Goal: Task Accomplishment & Management: Use online tool/utility

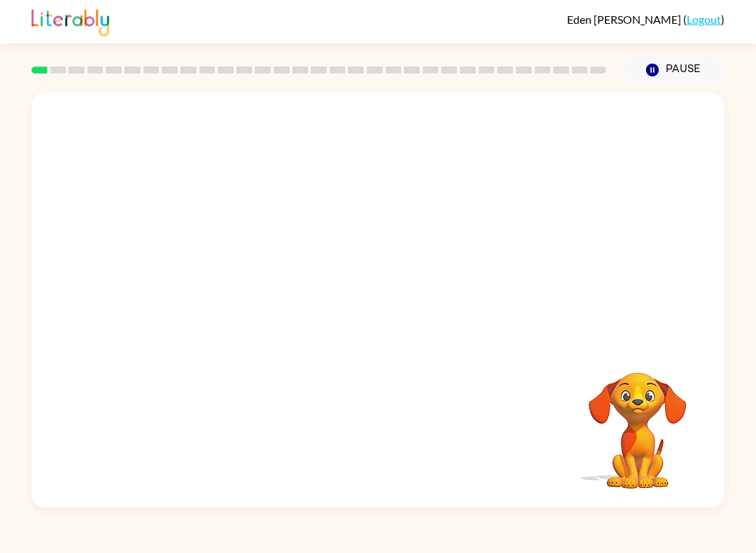
click at [91, 50] on div at bounding box center [318, 69] width 591 height 49
click at [52, 78] on div at bounding box center [318, 69] width 591 height 49
click at [651, 66] on icon "button" at bounding box center [652, 70] width 13 height 13
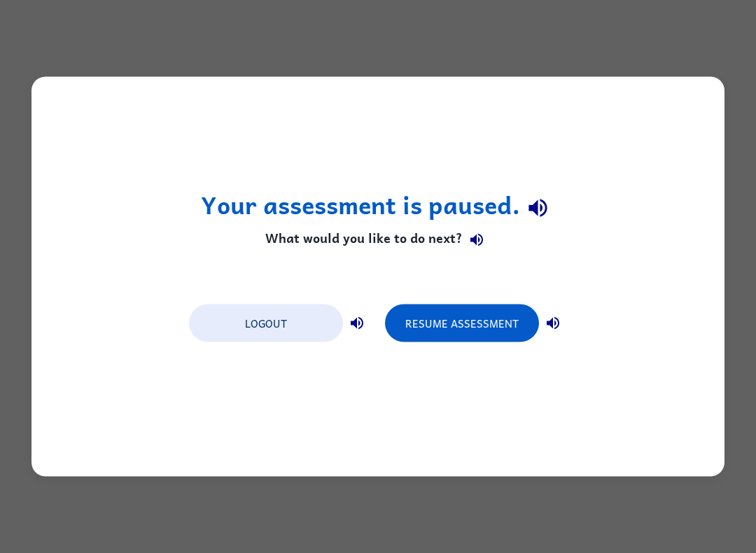
click at [460, 332] on button "Resume Assessment" at bounding box center [462, 323] width 154 height 38
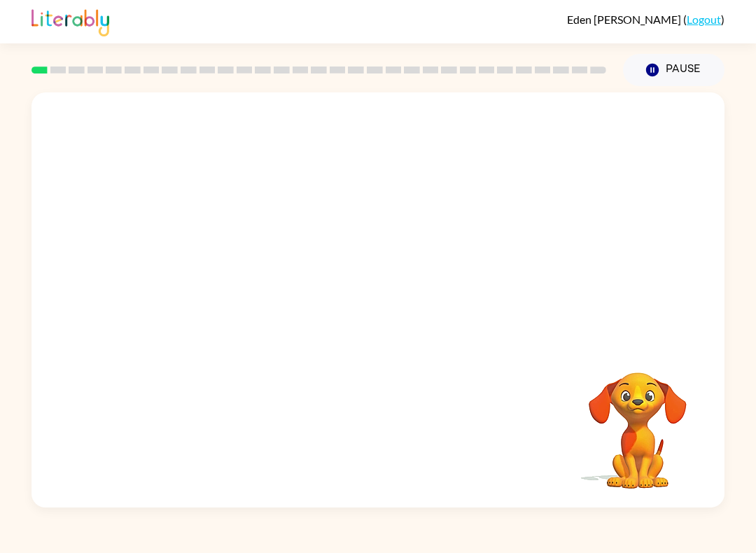
click at [40, 71] on rect at bounding box center [39, 69] width 16 height 7
click at [35, 73] on rect at bounding box center [39, 69] width 16 height 7
click at [302, 145] on video "Your browser must support playing .mp4 files to use Literably. Please try using…" at bounding box center [377, 217] width 693 height 250
click at [364, 307] on div at bounding box center [378, 306] width 90 height 51
click at [363, 328] on div at bounding box center [378, 306] width 90 height 51
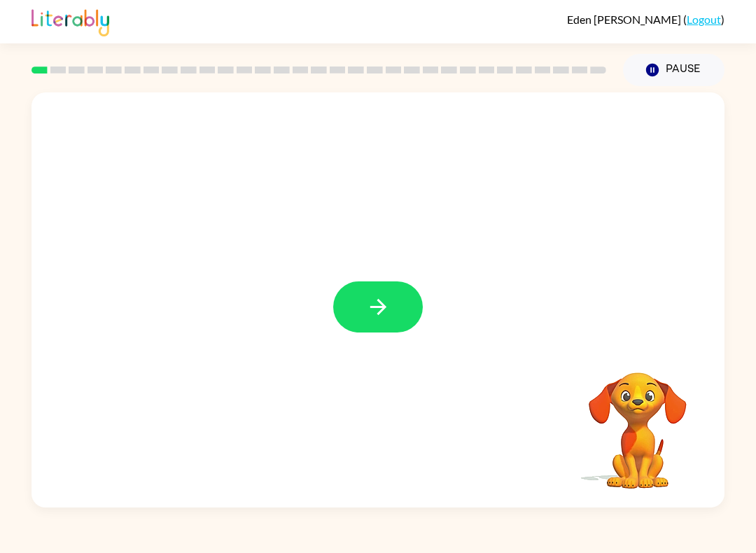
click at [379, 320] on button "button" at bounding box center [378, 306] width 90 height 51
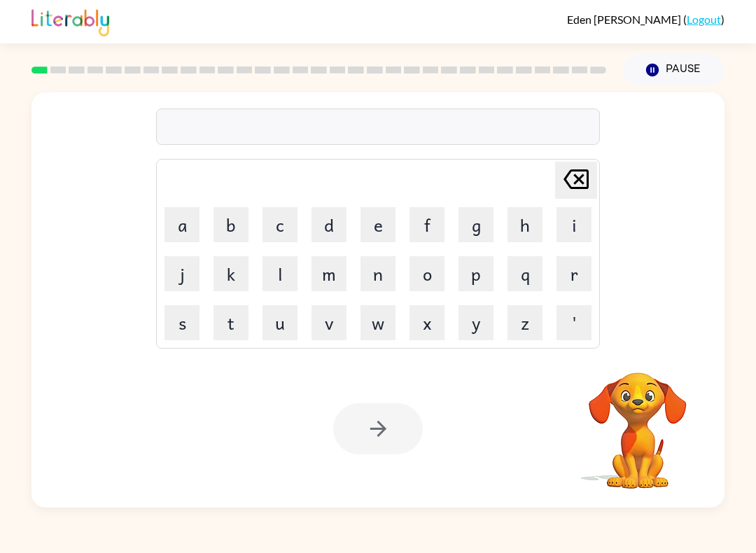
click at [319, 125] on div at bounding box center [378, 126] width 444 height 36
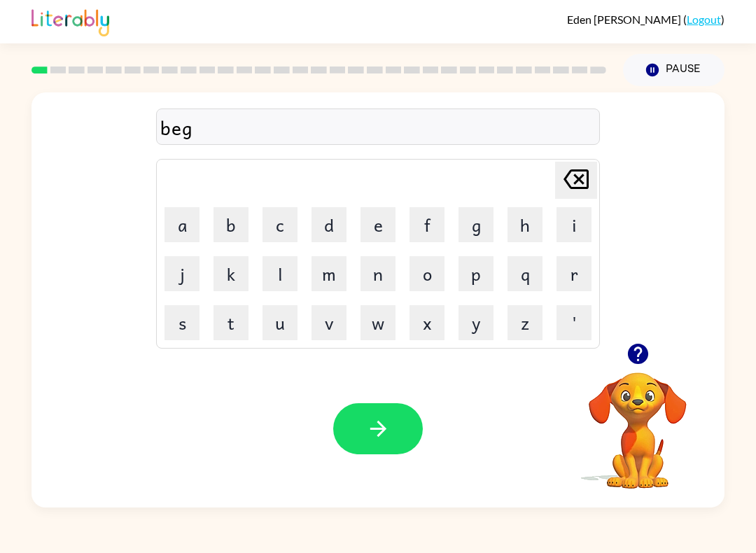
click at [380, 428] on icon "button" at bounding box center [378, 428] width 24 height 24
click at [372, 432] on icon "button" at bounding box center [378, 428] width 24 height 24
click at [393, 425] on button "button" at bounding box center [378, 428] width 90 height 51
click at [382, 428] on icon "button" at bounding box center [378, 428] width 24 height 24
click at [388, 445] on button "button" at bounding box center [378, 428] width 90 height 51
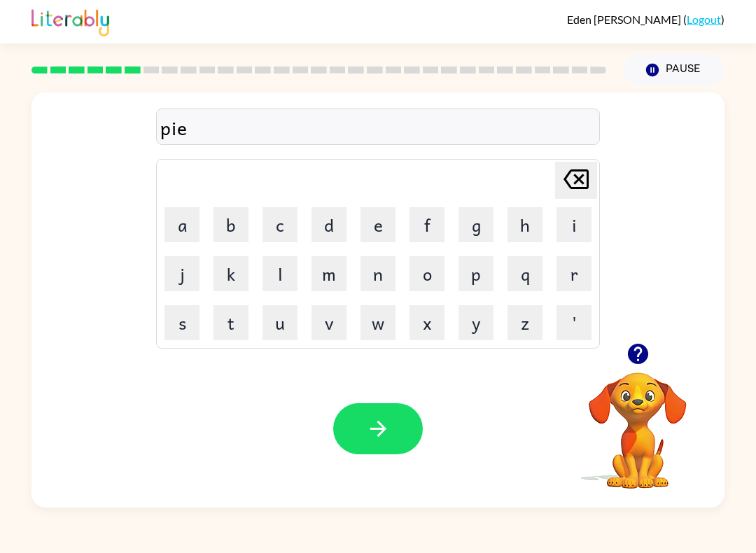
click at [382, 437] on icon "button" at bounding box center [378, 428] width 24 height 24
click at [375, 446] on button "button" at bounding box center [378, 428] width 90 height 51
click at [366, 430] on icon "button" at bounding box center [378, 428] width 24 height 24
click at [409, 411] on button "button" at bounding box center [378, 428] width 90 height 51
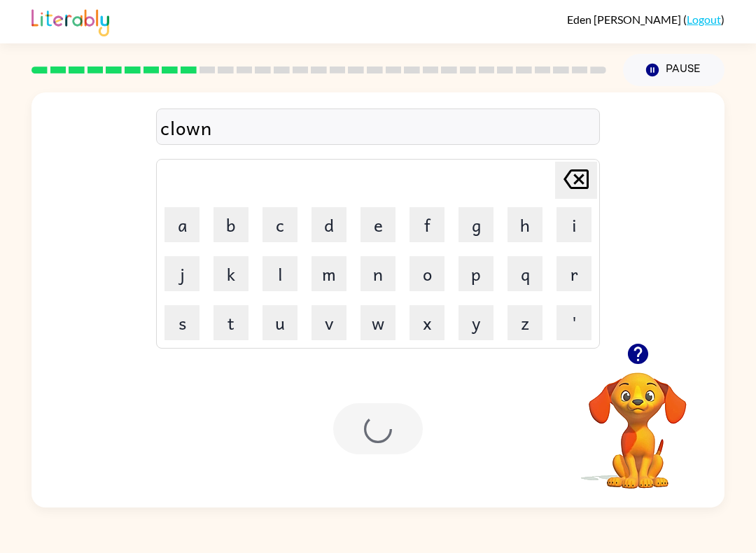
click at [388, 460] on div "Your browser must support playing .mp4 files to use Literably. Please try using…" at bounding box center [377, 428] width 693 height 157
click at [402, 454] on button "button" at bounding box center [378, 428] width 90 height 51
click at [388, 431] on div at bounding box center [378, 428] width 90 height 51
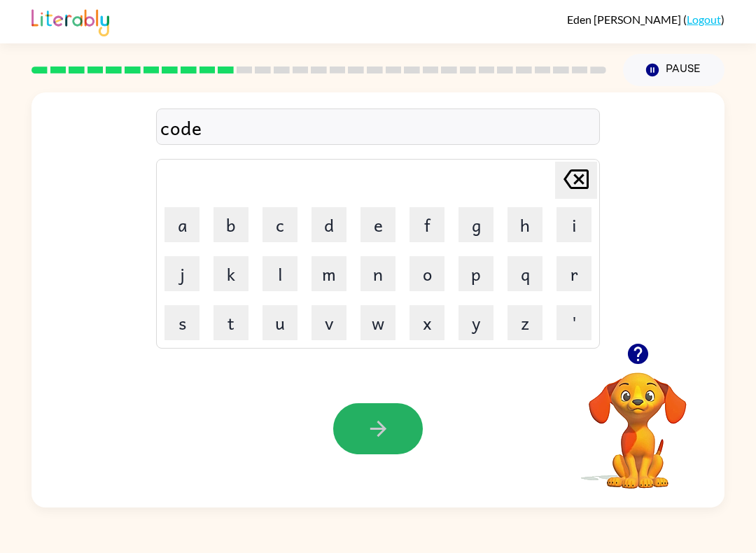
click at [391, 418] on button "button" at bounding box center [378, 428] width 90 height 51
click at [385, 432] on icon "button" at bounding box center [378, 428] width 24 height 24
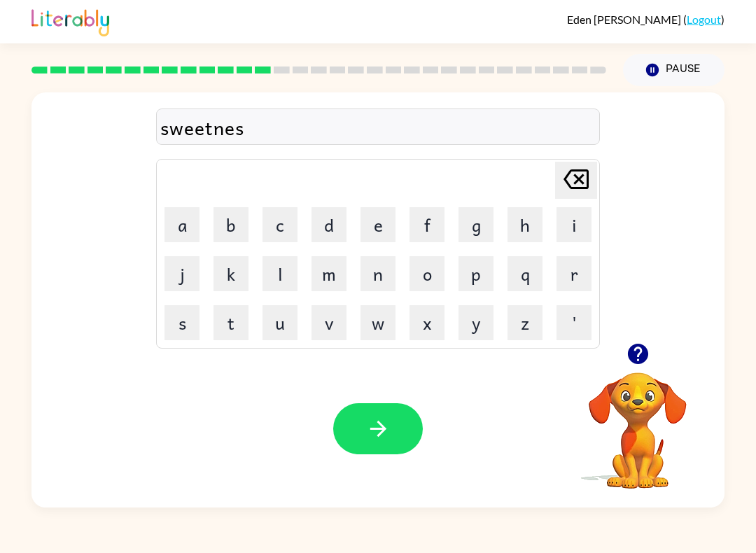
click at [381, 432] on icon "button" at bounding box center [377, 429] width 16 height 16
click at [386, 445] on button "button" at bounding box center [378, 428] width 90 height 51
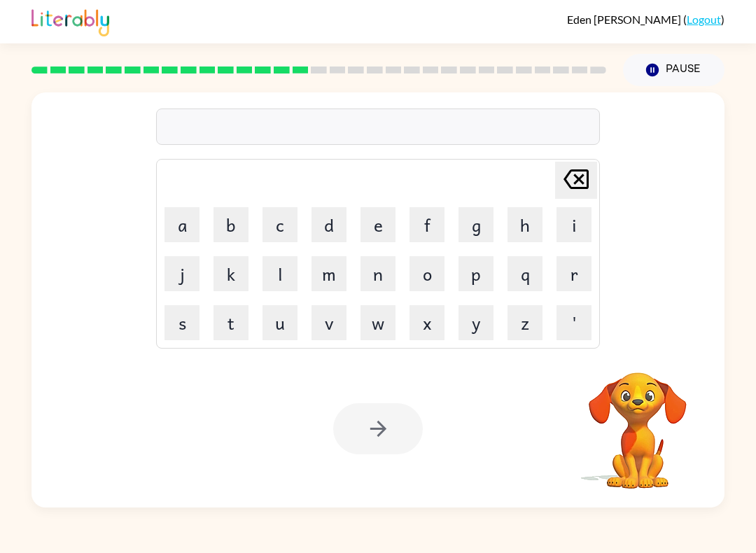
click at [365, 414] on div at bounding box center [378, 428] width 90 height 51
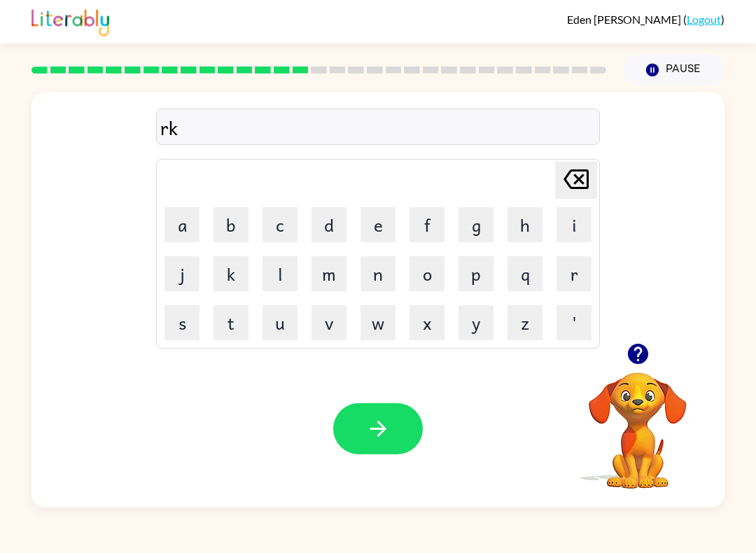
click at [388, 439] on icon "button" at bounding box center [378, 428] width 24 height 24
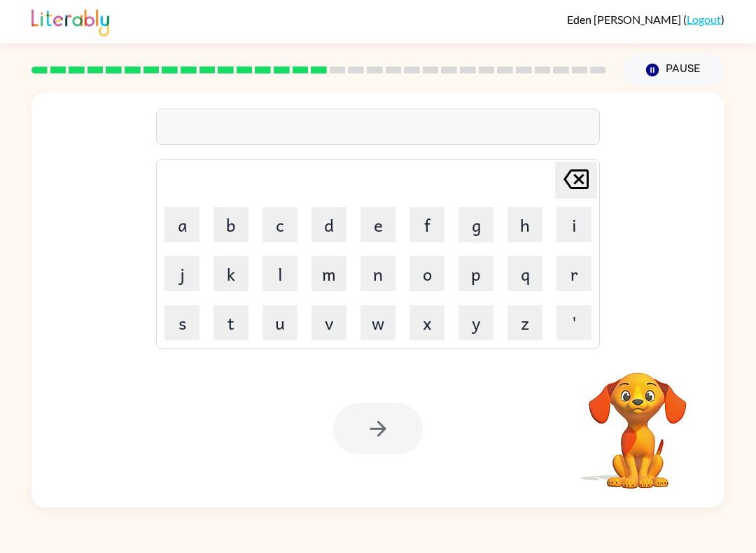
click at [322, 69] on rect at bounding box center [319, 69] width 16 height 7
click at [321, 68] on rect at bounding box center [319, 69] width 16 height 7
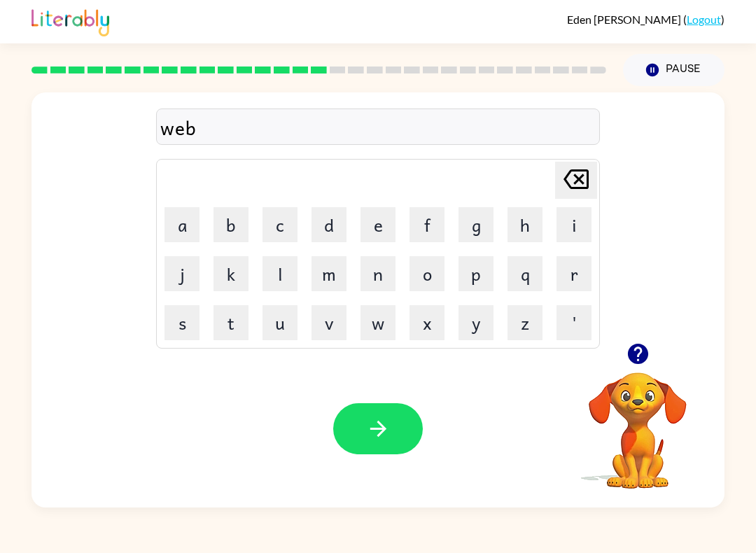
click at [348, 430] on button "button" at bounding box center [378, 428] width 90 height 51
click at [634, 363] on icon "button" at bounding box center [637, 354] width 20 height 20
click at [371, 431] on icon "button" at bounding box center [378, 428] width 24 height 24
click at [386, 429] on icon "button" at bounding box center [377, 429] width 16 height 16
click at [644, 402] on video "Your browser must support playing .mp4 files to use Literably. Please try using…" at bounding box center [637, 421] width 140 height 140
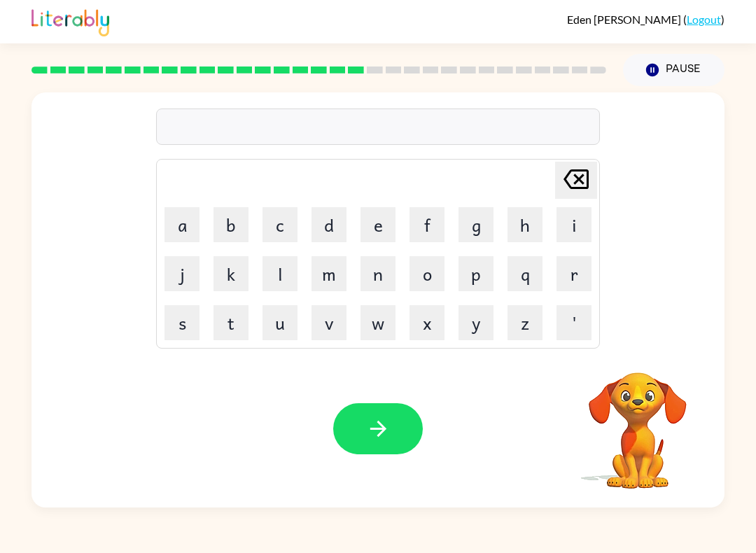
click at [640, 405] on video "Your browser must support playing .mp4 files to use Literably. Please try using…" at bounding box center [637, 421] width 140 height 140
click at [642, 386] on video "Your browser must support playing .mp4 files to use Literably. Please try using…" at bounding box center [637, 421] width 140 height 140
click at [358, 426] on button "button" at bounding box center [378, 428] width 90 height 51
click at [366, 454] on button "button" at bounding box center [378, 428] width 90 height 51
click at [393, 428] on button "button" at bounding box center [378, 428] width 90 height 51
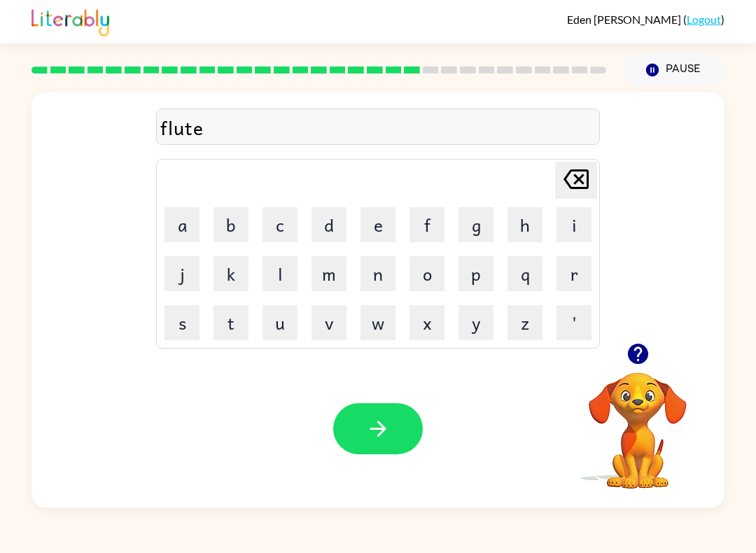
click at [365, 430] on button "button" at bounding box center [378, 428] width 90 height 51
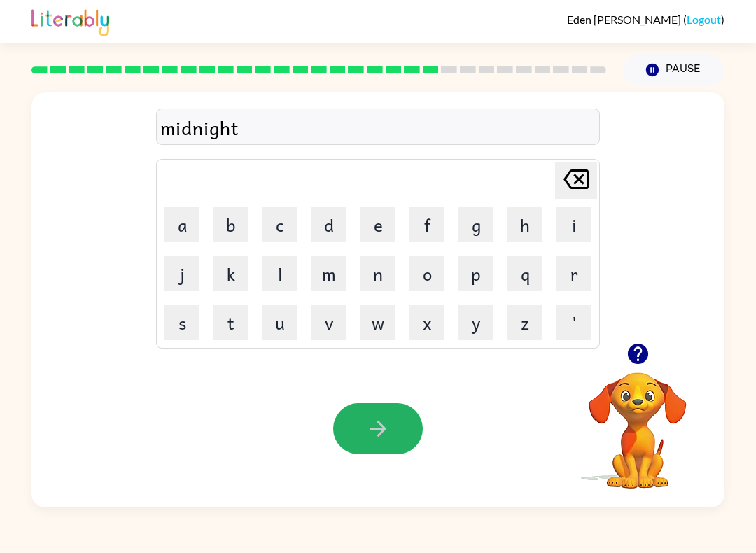
click at [375, 435] on icon "button" at bounding box center [378, 428] width 24 height 24
click at [361, 429] on button "button" at bounding box center [378, 428] width 90 height 51
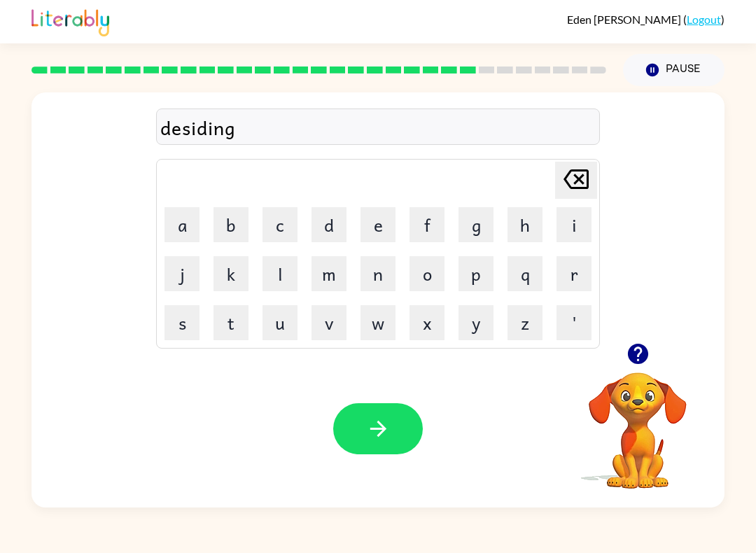
click at [371, 430] on icon "button" at bounding box center [378, 428] width 24 height 24
click at [390, 431] on button "button" at bounding box center [378, 428] width 90 height 51
click at [278, 327] on button "u" at bounding box center [279, 322] width 35 height 35
click at [369, 283] on button "n" at bounding box center [377, 273] width 35 height 35
click at [572, 225] on button "i" at bounding box center [573, 224] width 35 height 35
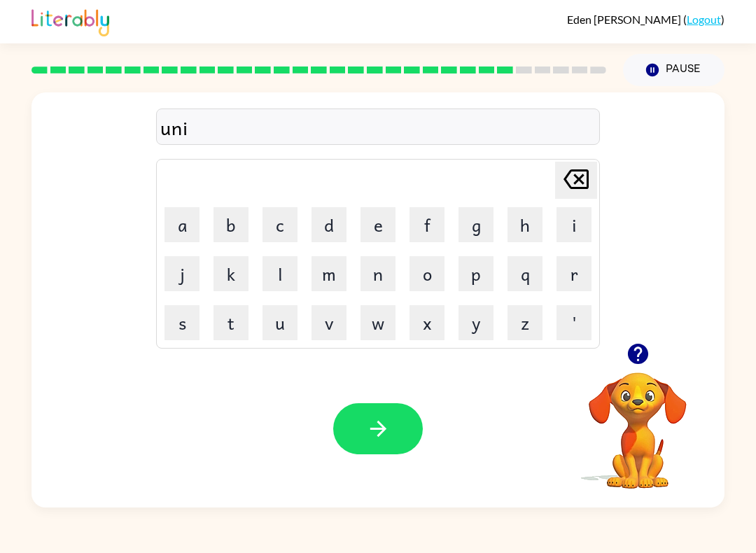
click at [416, 223] on button "f" at bounding box center [426, 224] width 35 height 35
click at [416, 285] on button "o" at bounding box center [426, 273] width 35 height 35
click at [588, 276] on button "r" at bounding box center [573, 273] width 35 height 35
click at [333, 277] on button "m" at bounding box center [328, 273] width 35 height 35
click at [367, 425] on icon "button" at bounding box center [378, 428] width 24 height 24
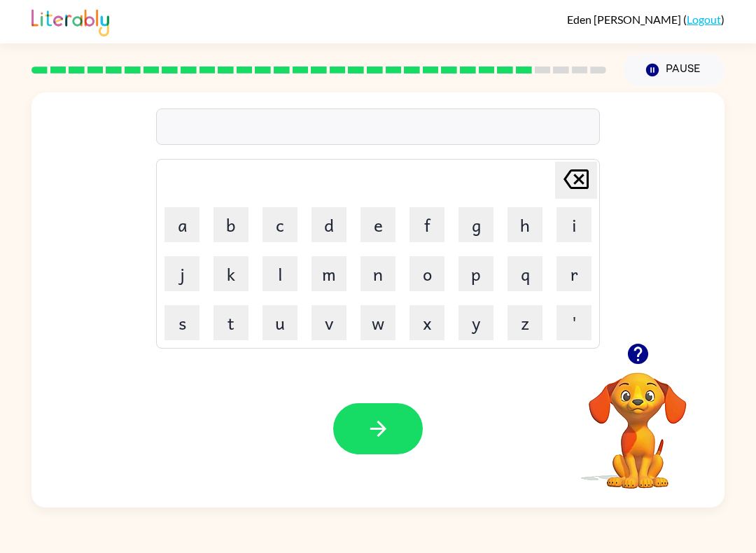
click at [626, 365] on icon "button" at bounding box center [638, 353] width 24 height 24
click at [353, 425] on button "button" at bounding box center [378, 428] width 90 height 51
click at [372, 418] on icon "button" at bounding box center [378, 428] width 24 height 24
click at [362, 442] on button "button" at bounding box center [378, 428] width 90 height 51
click at [365, 449] on button "button" at bounding box center [378, 428] width 90 height 51
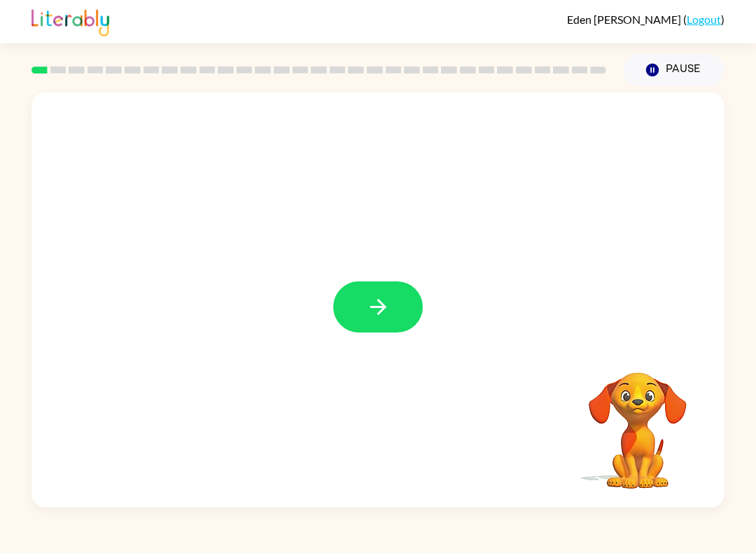
click at [379, 305] on icon "button" at bounding box center [378, 307] width 24 height 24
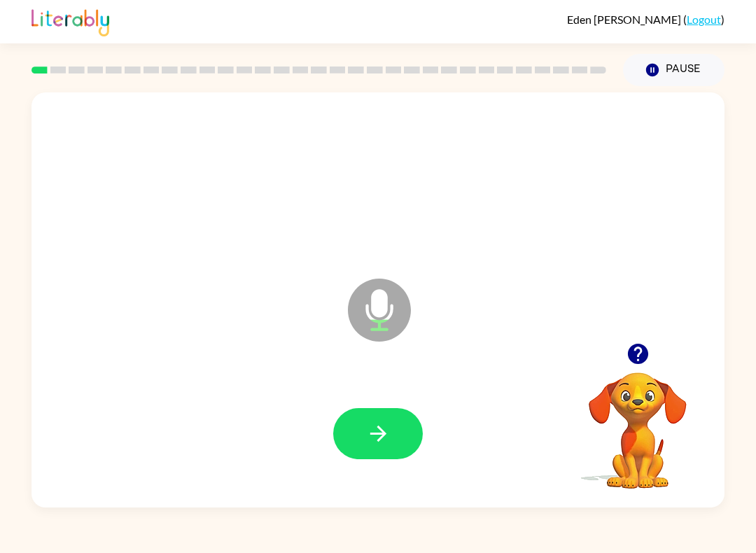
click at [379, 311] on icon "Microphone The Microphone is here when it is your turn to talk" at bounding box center [449, 327] width 210 height 105
click at [383, 436] on icon "button" at bounding box center [377, 433] width 16 height 16
click at [363, 438] on button "button" at bounding box center [378, 433] width 90 height 51
click at [381, 435] on icon "button" at bounding box center [377, 433] width 16 height 16
click at [388, 441] on icon "button" at bounding box center [378, 433] width 24 height 24
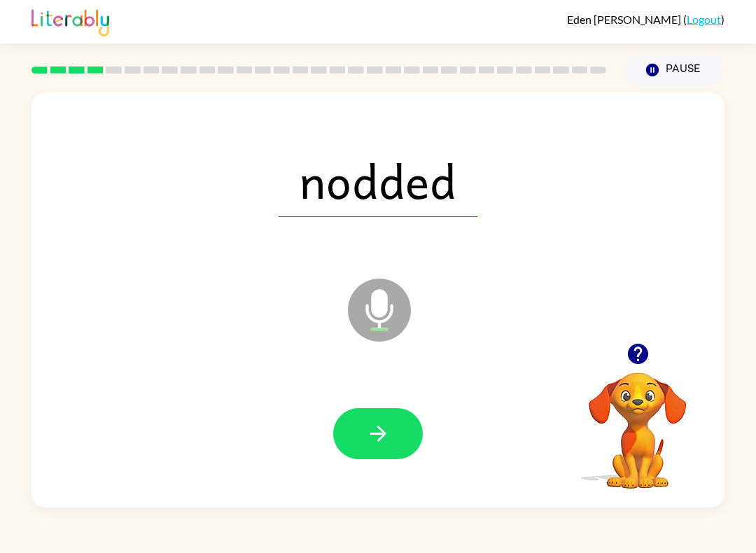
click at [377, 442] on icon "button" at bounding box center [378, 433] width 24 height 24
click at [379, 430] on icon "button" at bounding box center [378, 433] width 24 height 24
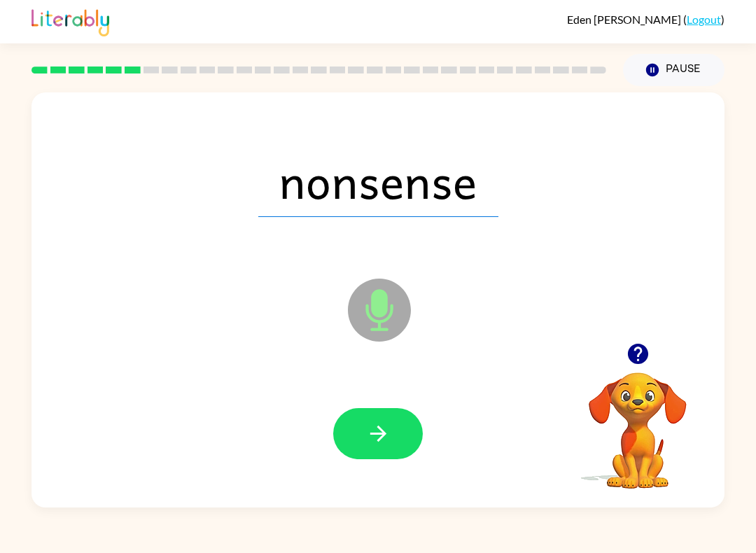
click at [390, 439] on icon "button" at bounding box center [378, 433] width 24 height 24
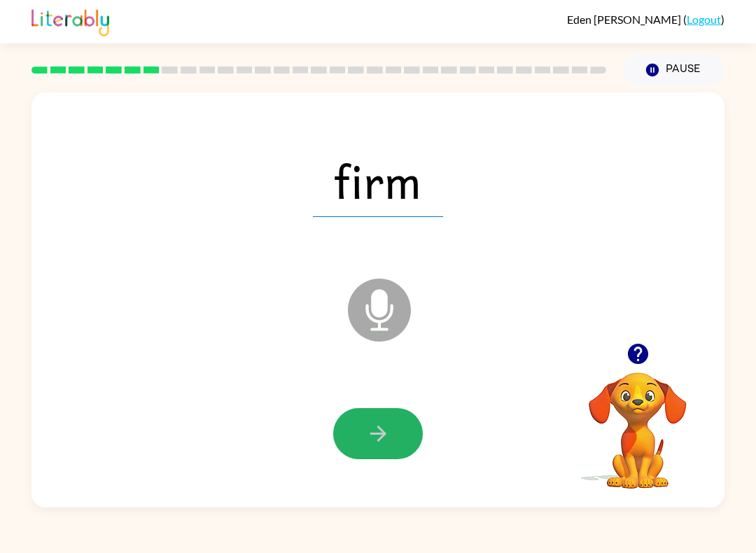
click at [374, 442] on icon "button" at bounding box center [378, 433] width 24 height 24
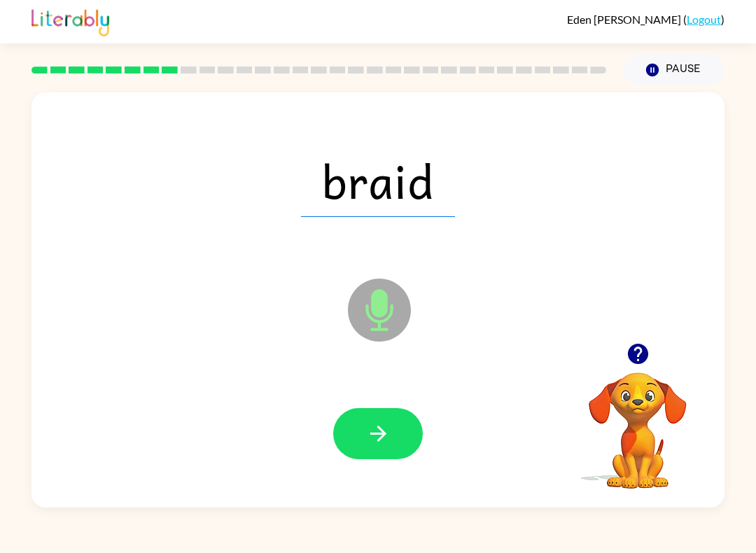
click at [386, 436] on icon "button" at bounding box center [378, 433] width 24 height 24
click at [389, 435] on icon "button" at bounding box center [378, 433] width 24 height 24
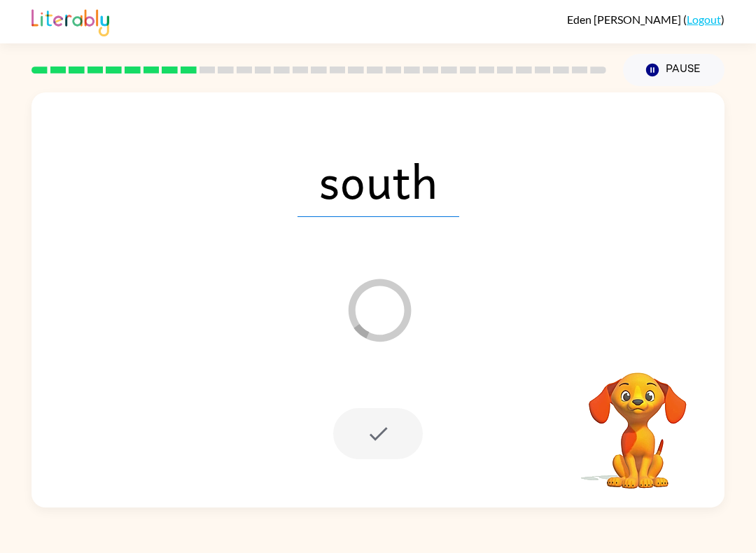
click at [459, 521] on div "Eden Dominick ( Logout ) Pause Pause south Loader Your response is being sent t…" at bounding box center [378, 276] width 756 height 553
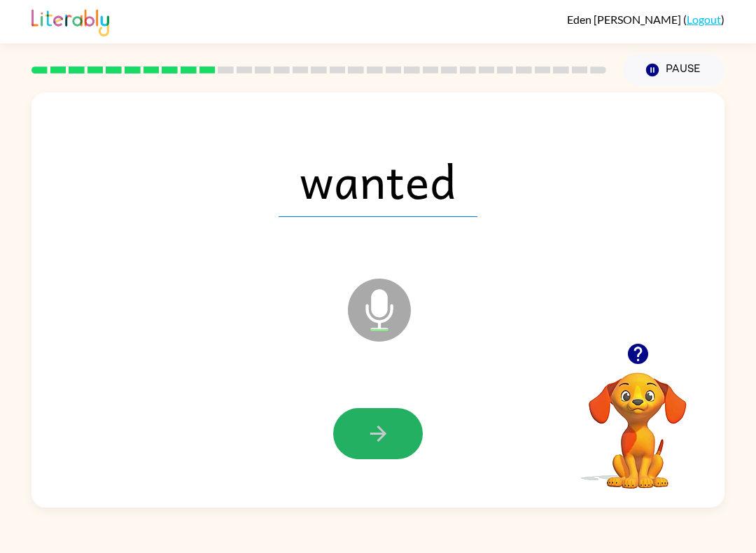
click at [397, 442] on button "button" at bounding box center [378, 433] width 90 height 51
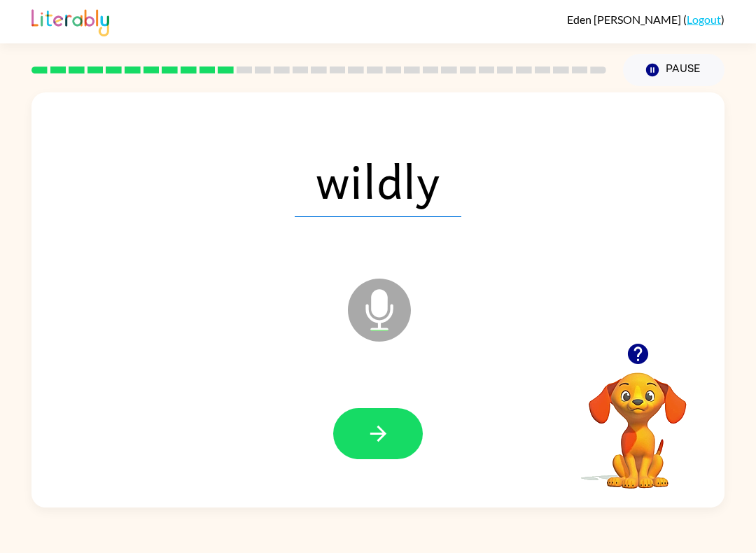
click at [384, 453] on button "button" at bounding box center [378, 433] width 90 height 51
click at [389, 431] on icon "button" at bounding box center [378, 433] width 24 height 24
click at [393, 433] on button "button" at bounding box center [378, 433] width 90 height 51
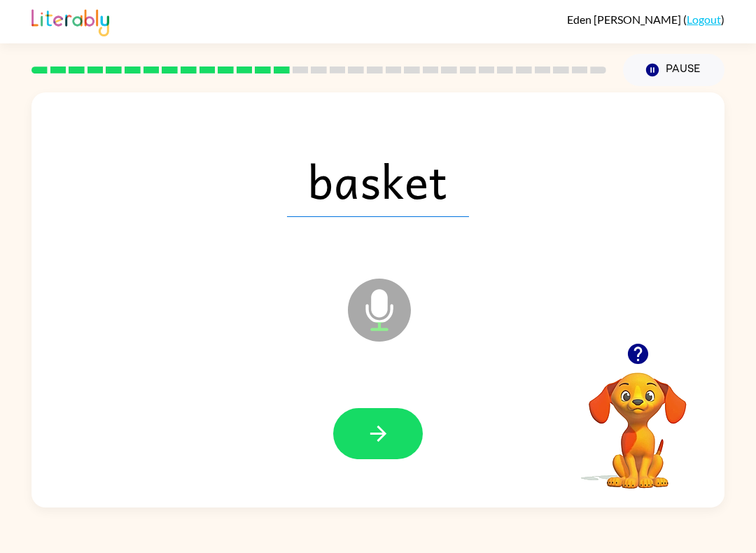
click at [393, 446] on button "button" at bounding box center [378, 433] width 90 height 51
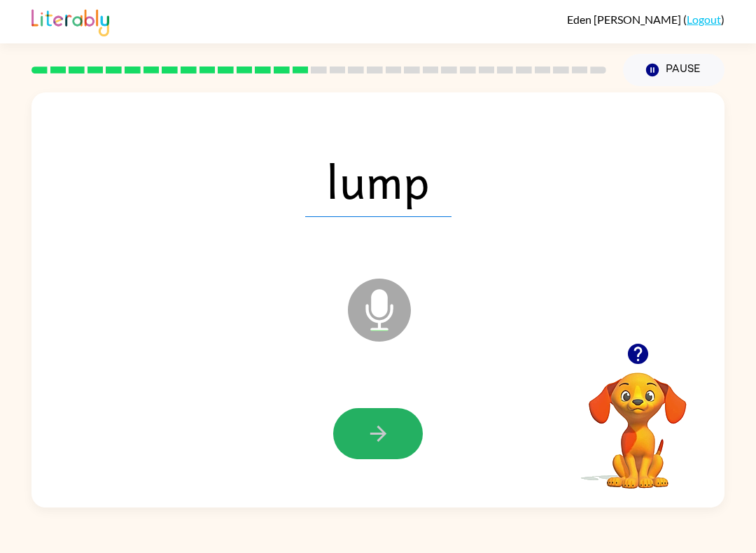
click at [385, 436] on icon "button" at bounding box center [378, 433] width 24 height 24
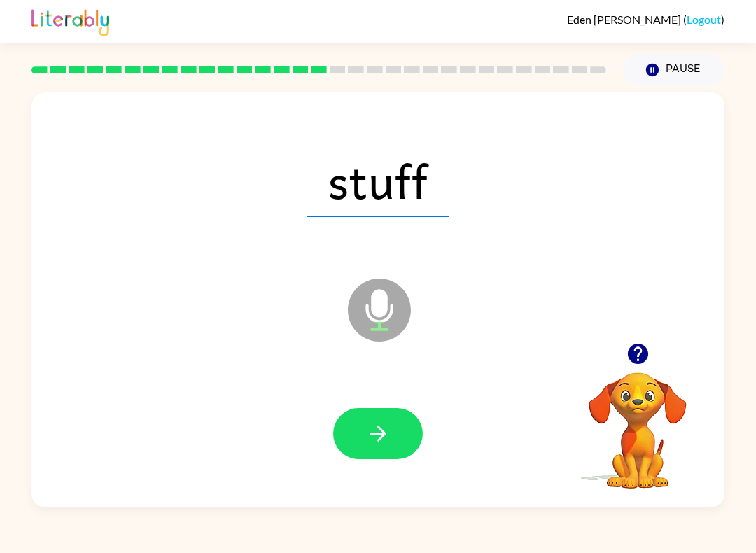
click at [401, 430] on button "button" at bounding box center [378, 433] width 90 height 51
click at [400, 439] on button "button" at bounding box center [378, 433] width 90 height 51
click at [379, 444] on icon "button" at bounding box center [378, 433] width 24 height 24
click at [378, 430] on icon "button" at bounding box center [378, 433] width 24 height 24
click at [388, 432] on icon "button" at bounding box center [378, 433] width 24 height 24
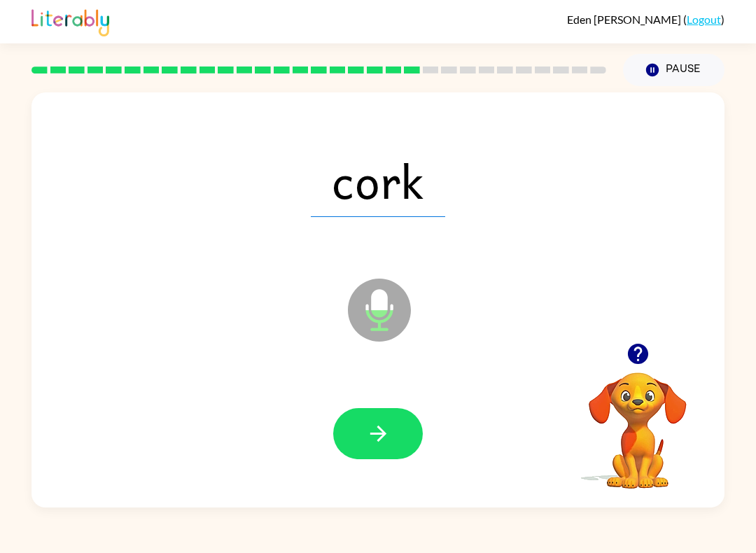
click at [381, 427] on icon "button" at bounding box center [378, 433] width 24 height 24
click at [371, 428] on icon "button" at bounding box center [378, 433] width 24 height 24
click at [380, 423] on icon "button" at bounding box center [378, 433] width 24 height 24
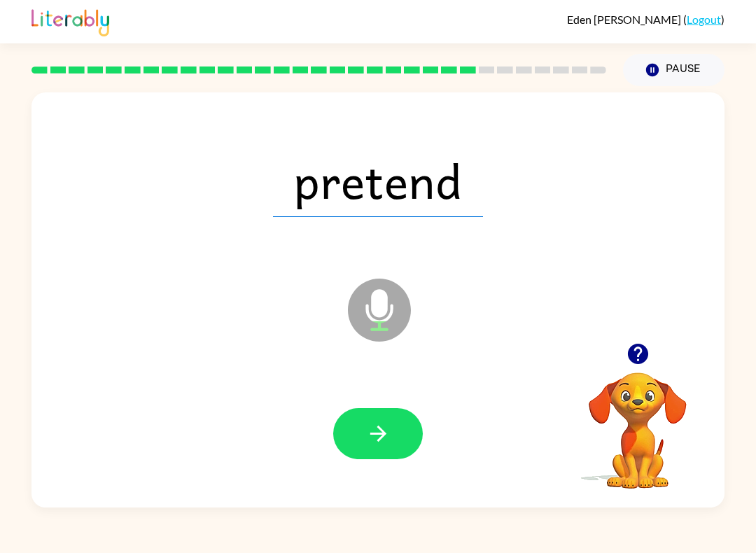
click at [395, 434] on button "button" at bounding box center [378, 433] width 90 height 51
click at [386, 430] on icon "button" at bounding box center [378, 433] width 24 height 24
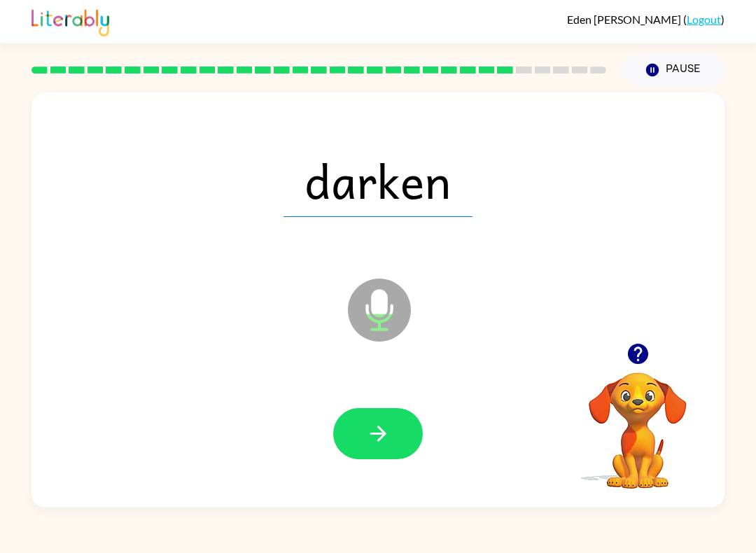
click at [383, 435] on icon "button" at bounding box center [377, 433] width 16 height 16
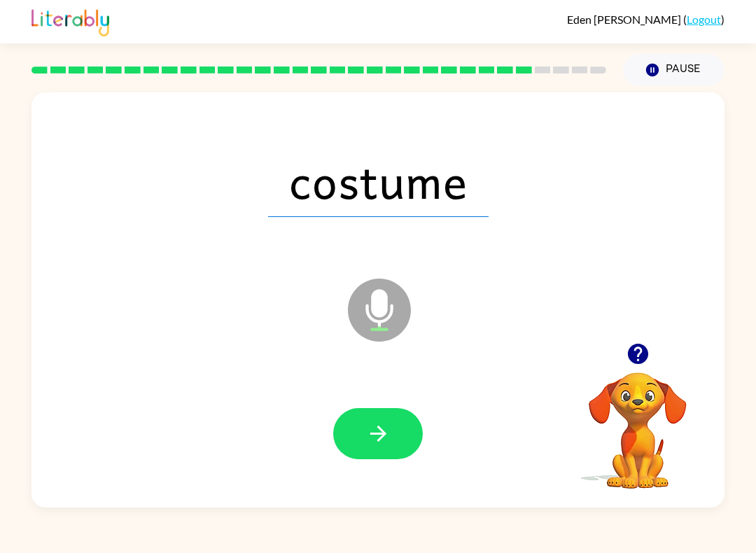
click at [377, 430] on icon "button" at bounding box center [378, 433] width 24 height 24
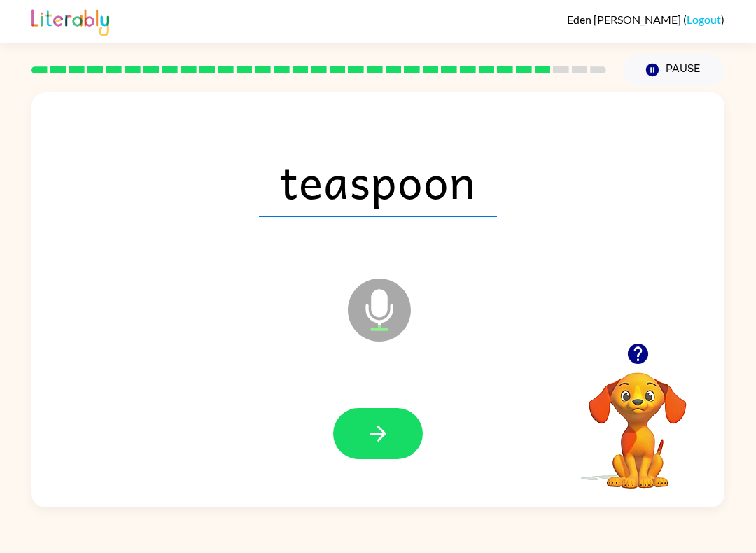
click at [386, 447] on button "button" at bounding box center [378, 433] width 90 height 51
click at [398, 436] on button "button" at bounding box center [378, 433] width 90 height 51
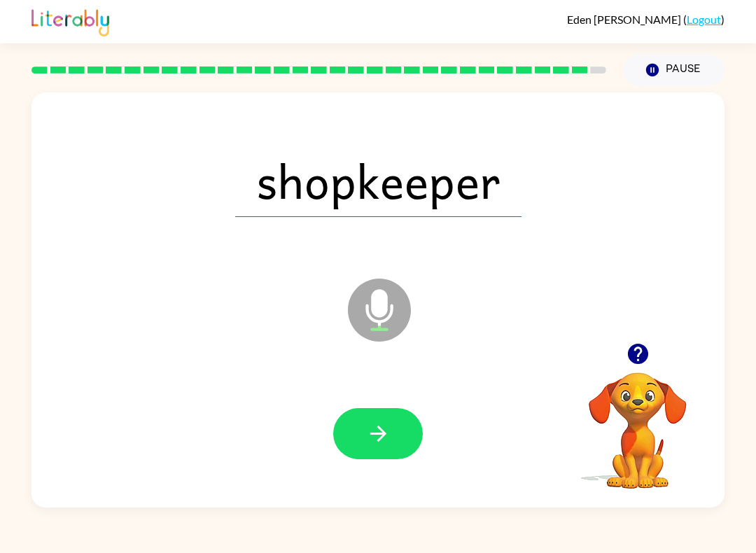
click at [382, 432] on icon "button" at bounding box center [377, 433] width 16 height 16
